Goal: Transaction & Acquisition: Obtain resource

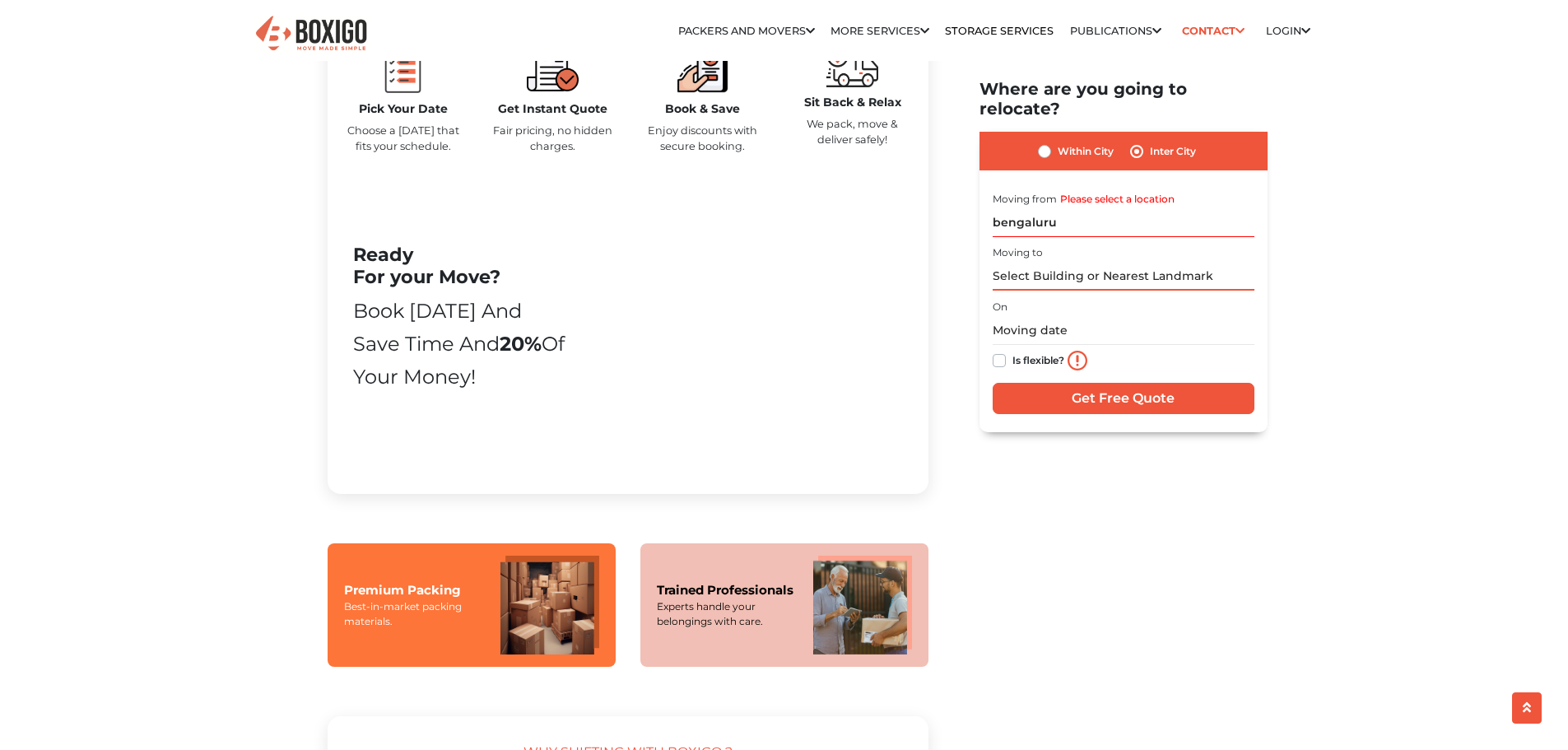
click at [1064, 263] on input "text" at bounding box center [1123, 276] width 261 height 29
click at [1029, 263] on input "text" at bounding box center [1123, 276] width 261 height 29
type input "ranchi"
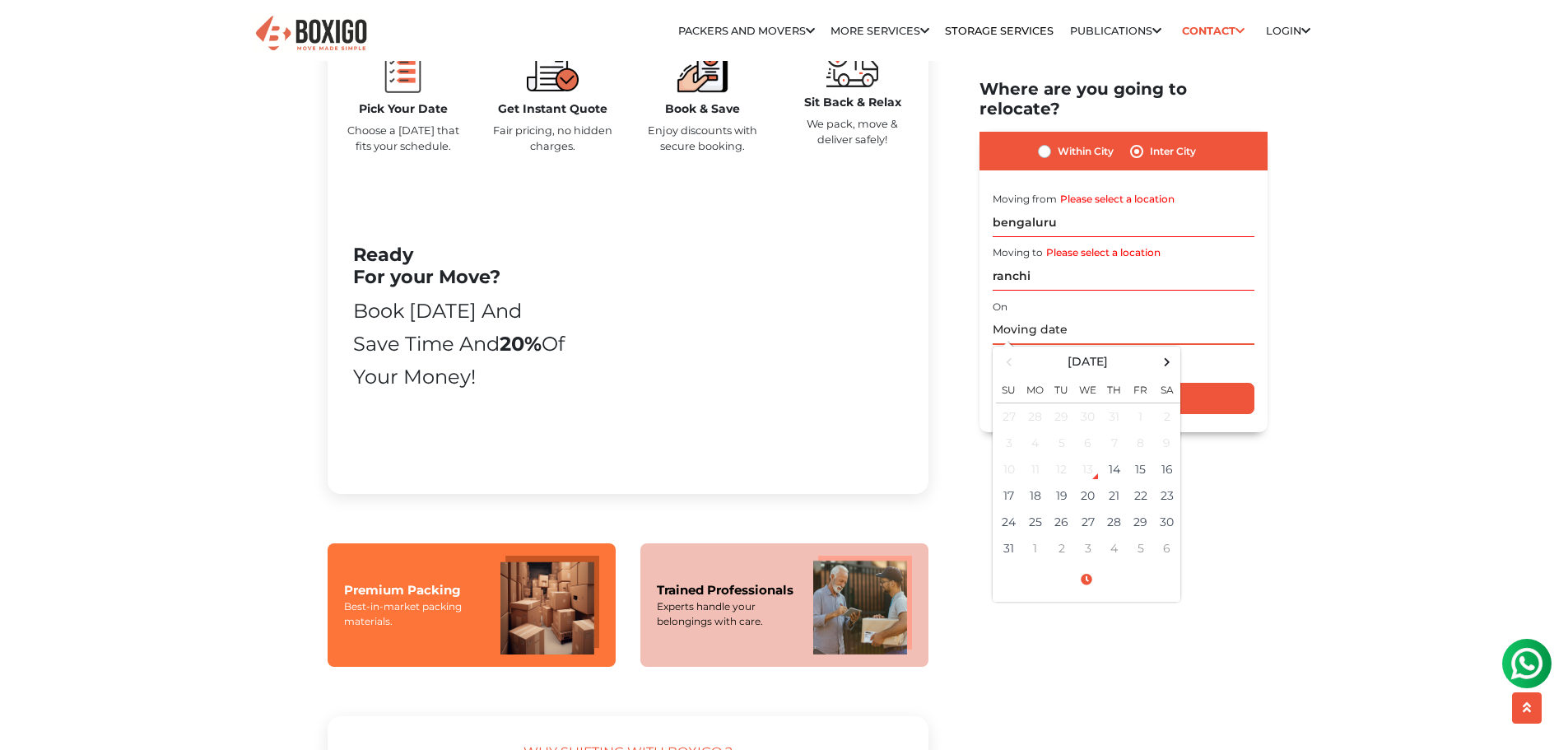
click at [1009, 316] on input "text" at bounding box center [1123, 330] width 261 height 29
click at [1114, 456] on td "14" at bounding box center [1114, 469] width 27 height 27
type input "[DATE] 12:15 AM"
click at [1236, 382] on input "Get Free Quote" at bounding box center [1123, 398] width 261 height 32
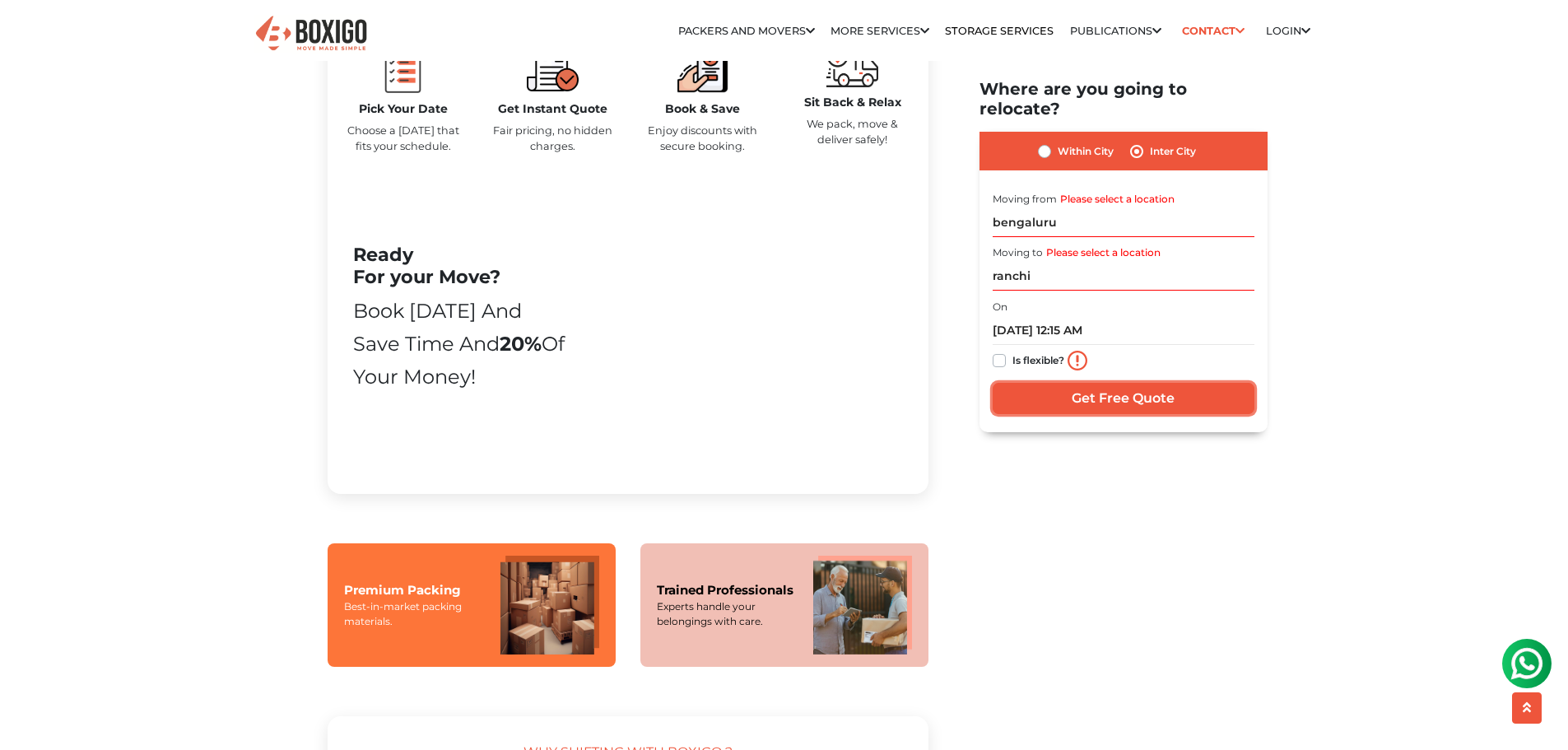
click at [1113, 382] on input "Get Free Quote" at bounding box center [1123, 398] width 261 height 32
click at [1080, 208] on input "bengaluru" at bounding box center [1123, 222] width 261 height 29
type input "b"
type input "banga"
